Goal: Entertainment & Leisure: Browse casually

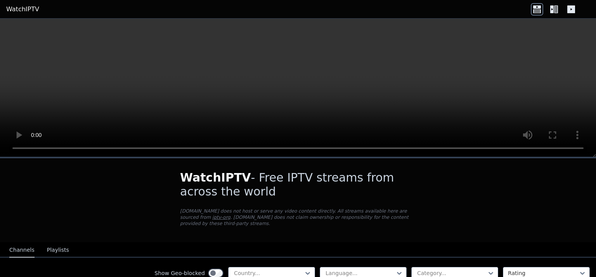
scroll to position [107, 0]
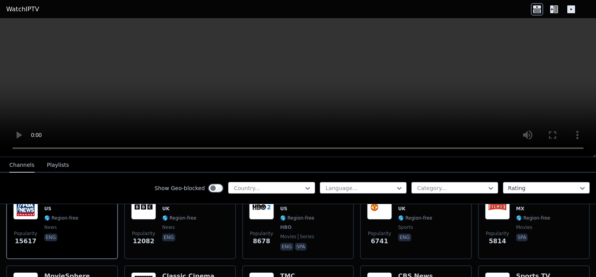
click at [293, 187] on div at bounding box center [268, 188] width 71 height 8
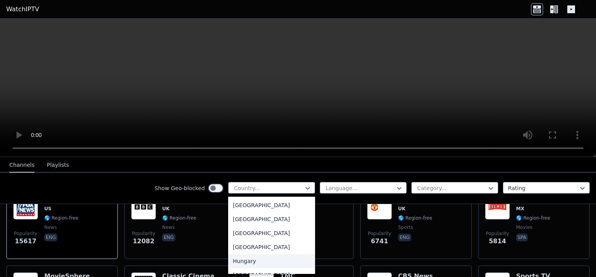
scroll to position [1187, 0]
click at [235, 225] on div "[GEOGRAPHIC_DATA]" at bounding box center [271, 219] width 87 height 14
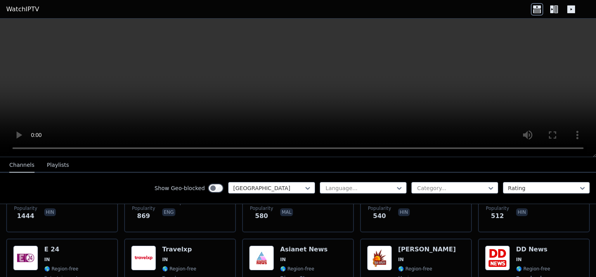
scroll to position [158, 0]
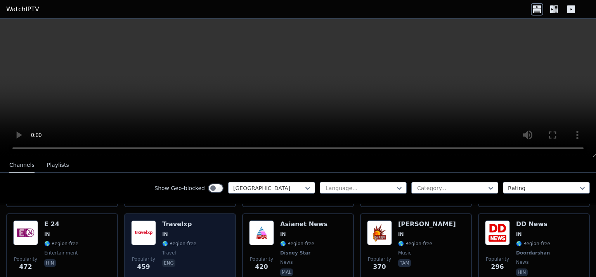
click at [142, 240] on div "Popularity 459" at bounding box center [143, 248] width 25 height 57
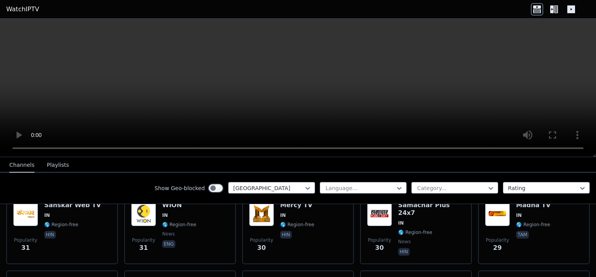
scroll to position [1448, 0]
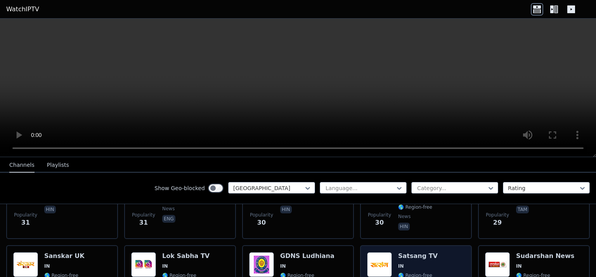
click at [415, 252] on div "Satsang TV IN 🌎 Region-free hin" at bounding box center [418, 280] width 40 height 56
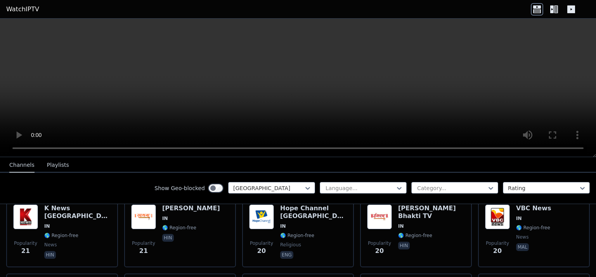
scroll to position [1825, 0]
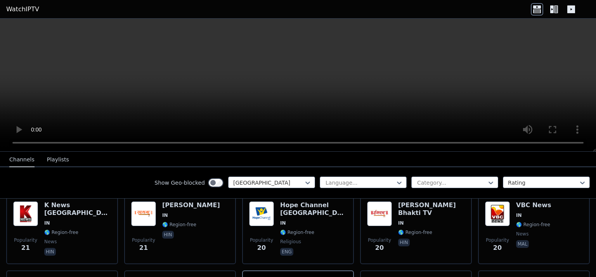
scroll to position [1789, 0]
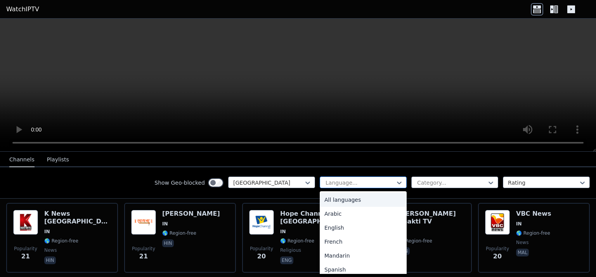
click at [349, 181] on div at bounding box center [360, 183] width 71 height 8
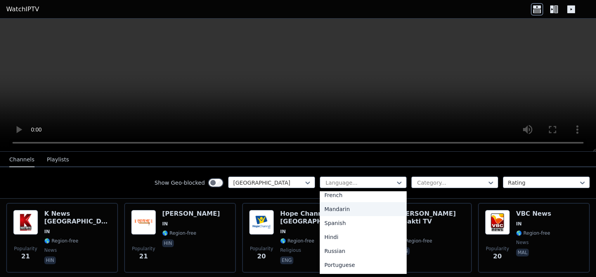
scroll to position [74, 0]
click at [327, 208] on div "Hindi" at bounding box center [363, 209] width 87 height 14
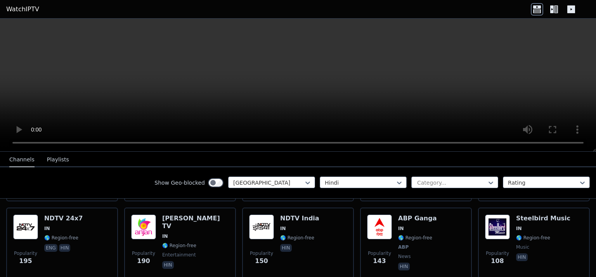
scroll to position [163, 0]
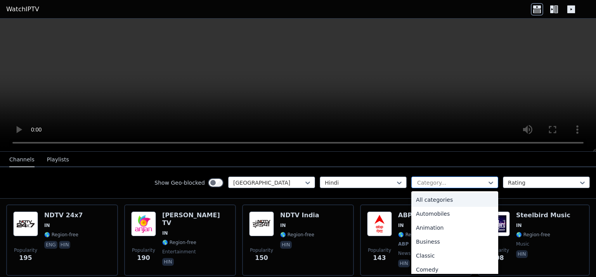
click at [443, 182] on div at bounding box center [451, 183] width 71 height 8
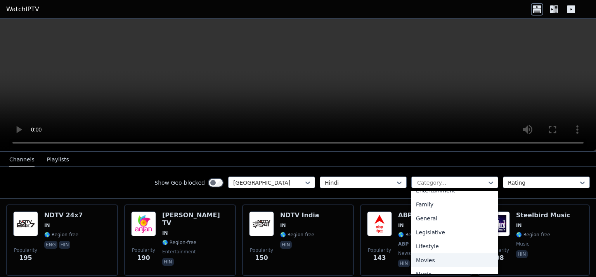
click at [427, 260] on div "Movies" at bounding box center [454, 260] width 87 height 14
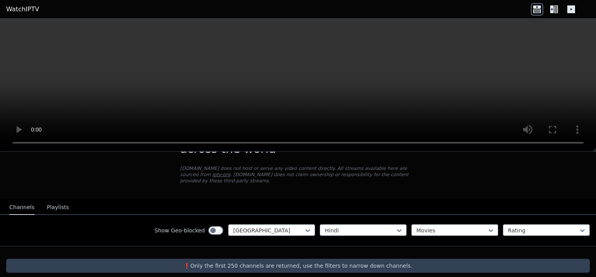
scroll to position [39, 0]
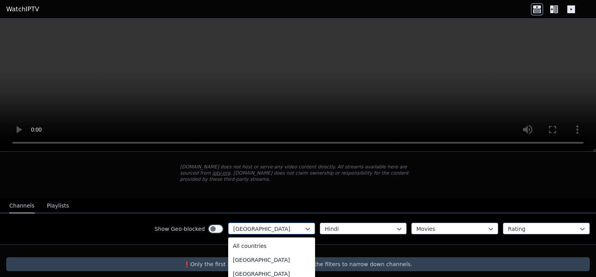
click at [251, 225] on div at bounding box center [268, 229] width 71 height 8
click at [102, 222] on div "Show Geo-blocked 206 results available. Use Up and Down to choose options, pres…" at bounding box center [298, 228] width 596 height 31
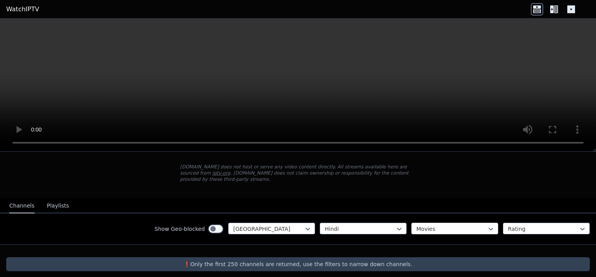
click at [450, 225] on div at bounding box center [451, 229] width 71 height 8
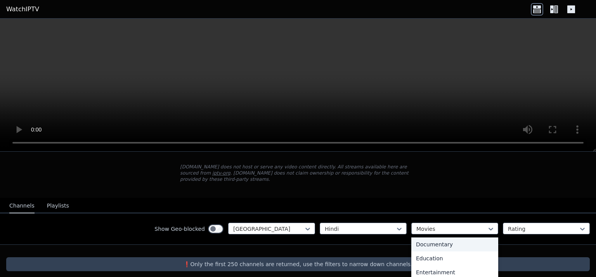
scroll to position [0, 0]
click at [436, 239] on div "All categories" at bounding box center [454, 246] width 87 height 14
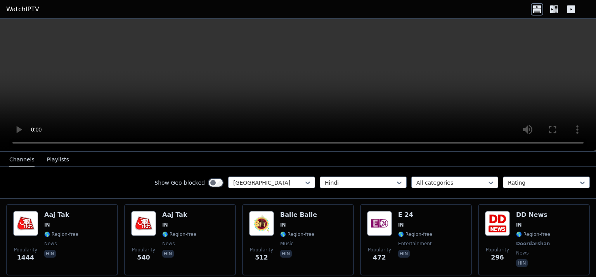
scroll to position [89, 0]
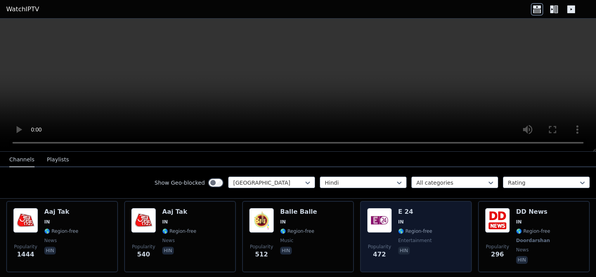
click at [377, 221] on img at bounding box center [379, 220] width 25 height 25
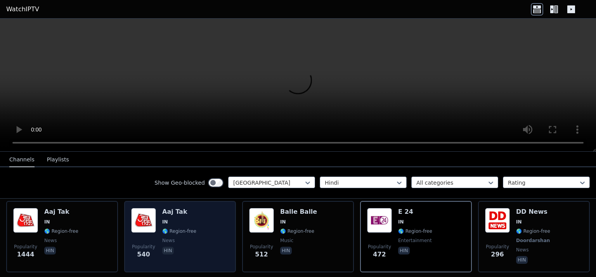
click at [156, 229] on div "Popularity 540 Aaj Tak IN 🌎 Region-free news hin" at bounding box center [180, 236] width 98 height 57
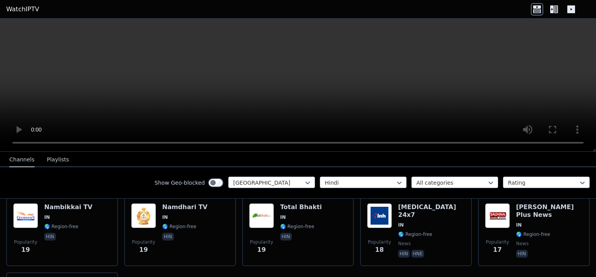
scroll to position [743, 0]
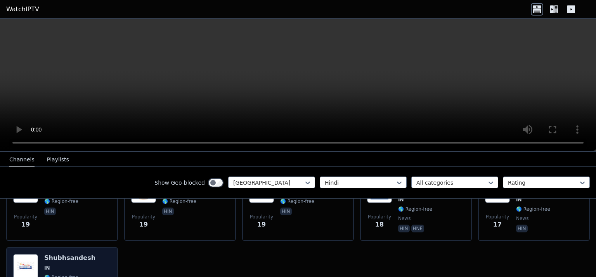
click at [66, 265] on span "IN" at bounding box center [69, 268] width 51 height 6
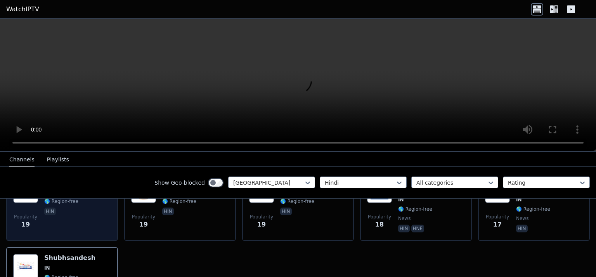
click at [68, 210] on div "Nambikkai TV IN 🌎 Region-free hin" at bounding box center [68, 206] width 48 height 56
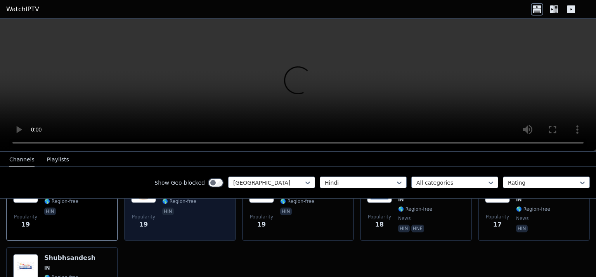
click at [131, 212] on span "Popularity 19" at bounding box center [143, 221] width 25 height 25
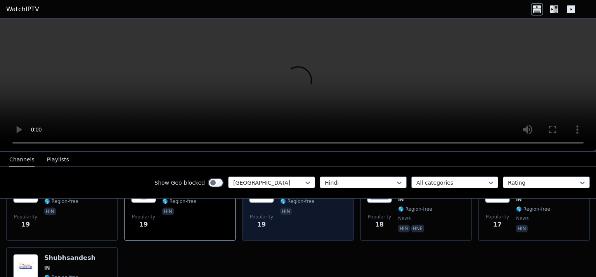
click at [249, 209] on span "Popularity 19" at bounding box center [261, 221] width 25 height 25
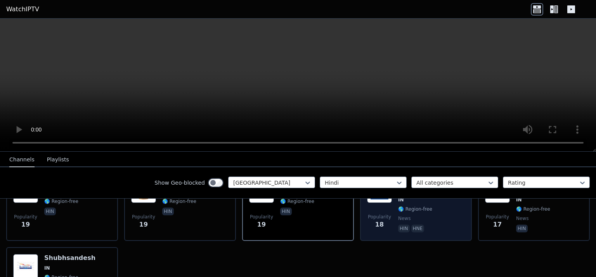
click at [413, 225] on p "hne" at bounding box center [417, 229] width 13 height 8
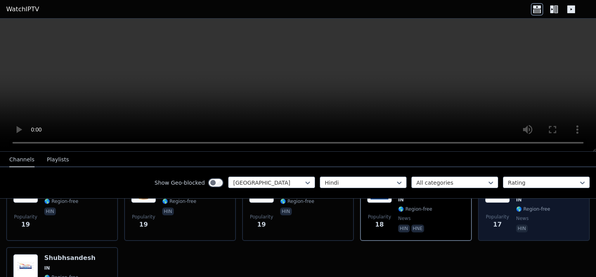
click at [508, 205] on div "Popularity 17 [PERSON_NAME] Plus News IN 🌎 Region-free news hin" at bounding box center [534, 206] width 98 height 56
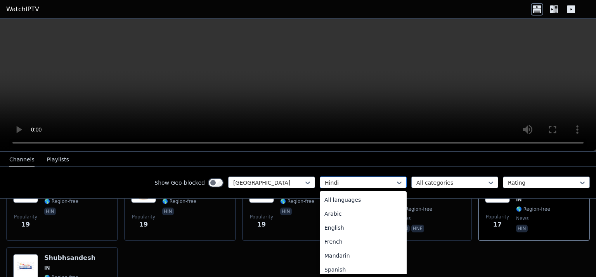
click at [337, 183] on div at bounding box center [360, 183] width 71 height 8
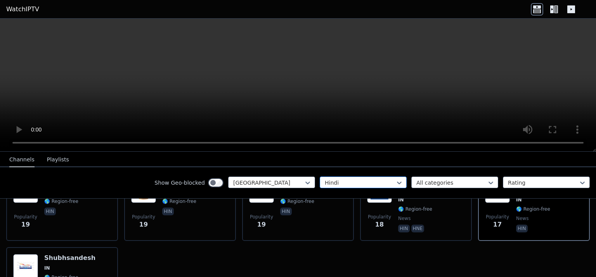
click at [337, 183] on div at bounding box center [360, 183] width 71 height 8
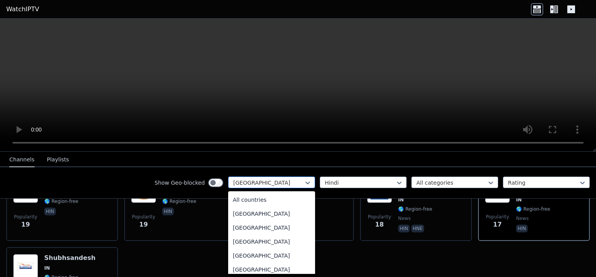
click at [240, 184] on div at bounding box center [268, 183] width 71 height 8
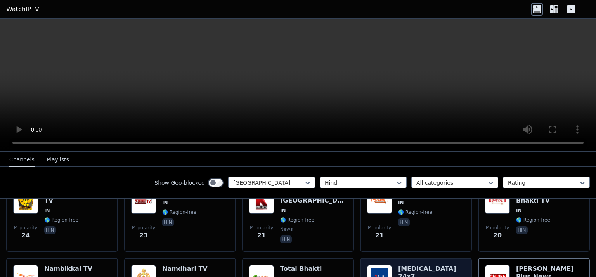
scroll to position [630, 0]
